Goal: Task Accomplishment & Management: Manage account settings

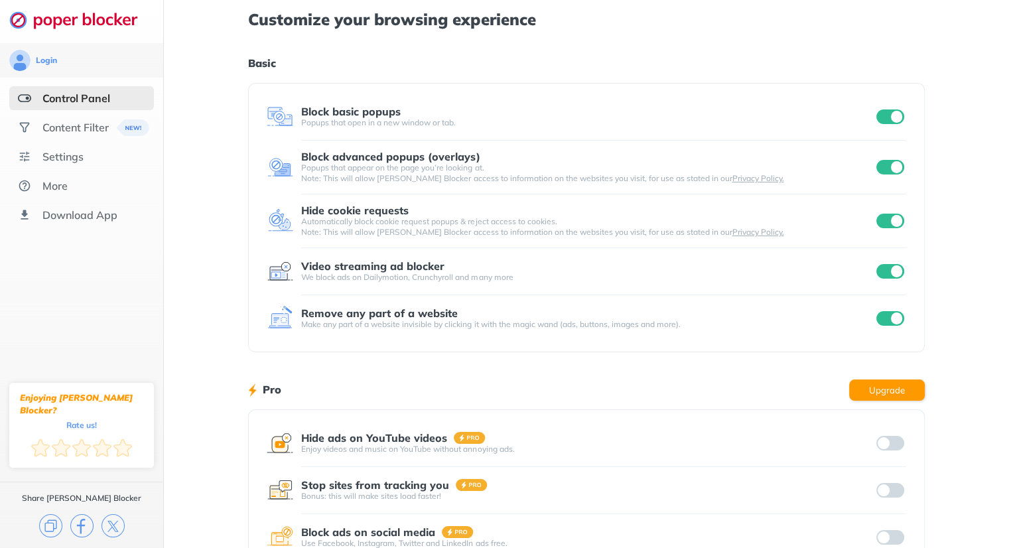
click at [239, 192] on div "Customize your browsing experience Basic Block basic popups Popups that open in…" at bounding box center [586, 343] width 845 height 686
click at [220, 173] on div "Customize your browsing experience Basic Block basic popups Popups that open in…" at bounding box center [586, 343] width 845 height 686
click at [61, 147] on div "Settings" at bounding box center [81, 157] width 145 height 24
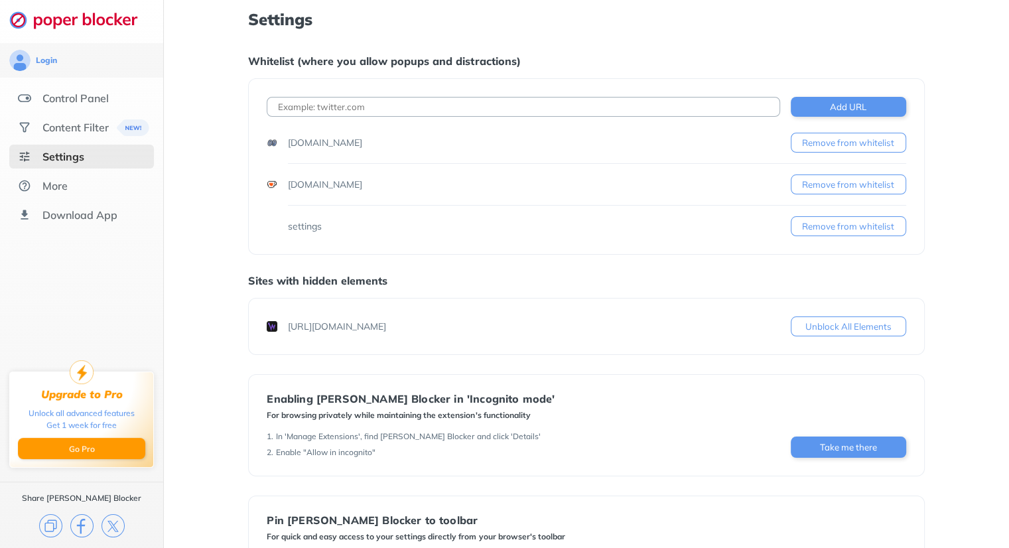
scroll to position [152, 0]
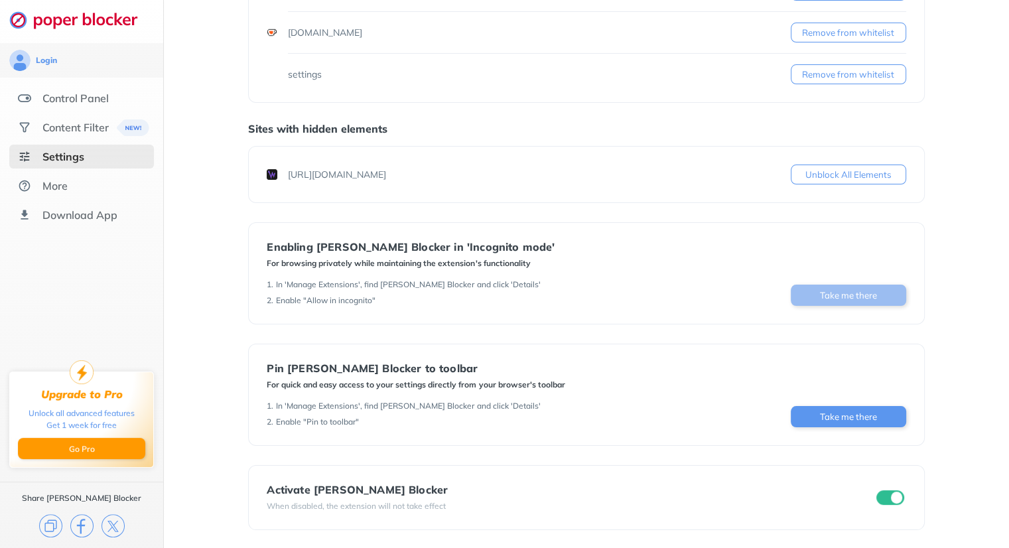
click at [804, 292] on button "Take me there" at bounding box center [847, 294] width 115 height 21
